Goal: Task Accomplishment & Management: Manage account settings

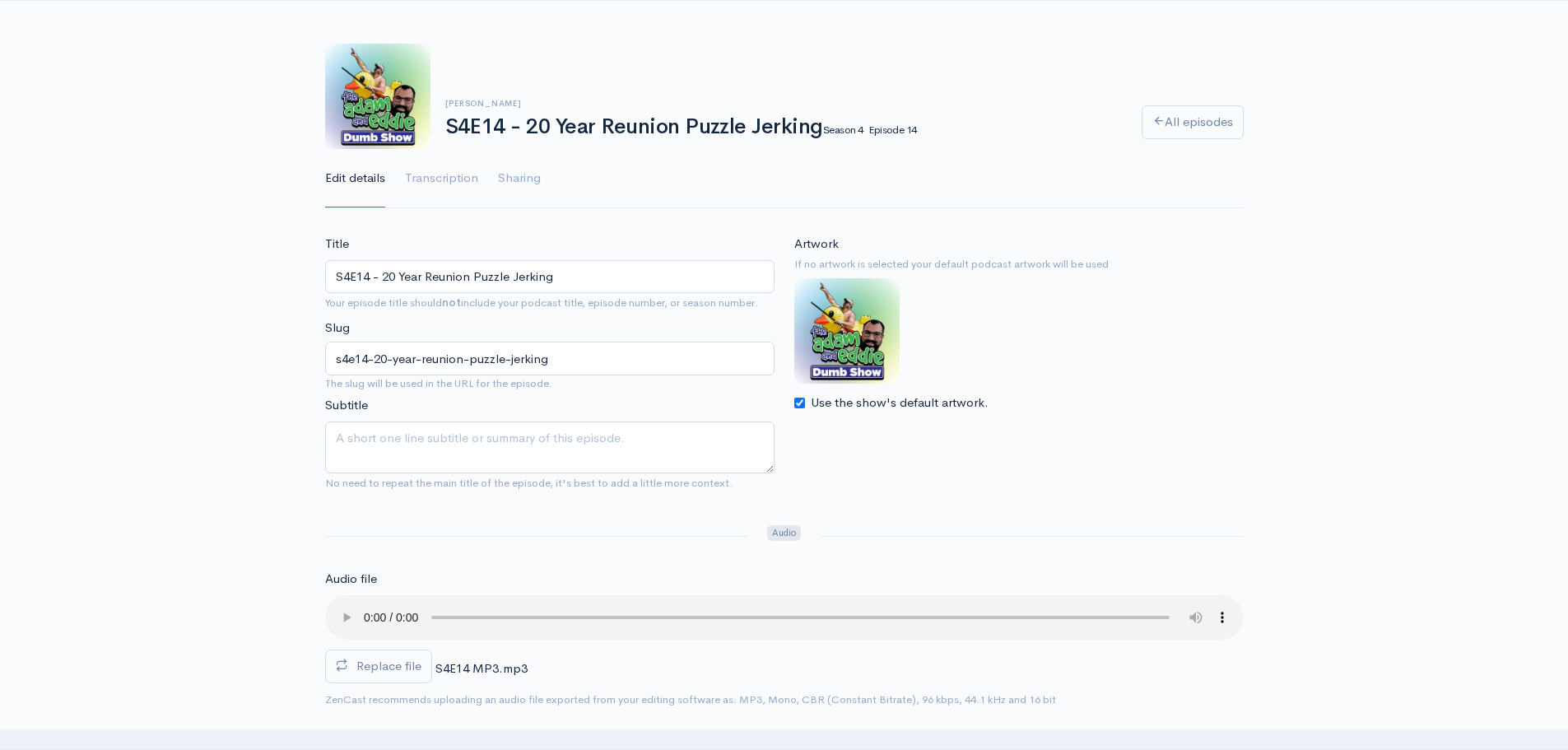
scroll to position [82, 0]
